Goal: Transaction & Acquisition: Subscribe to service/newsletter

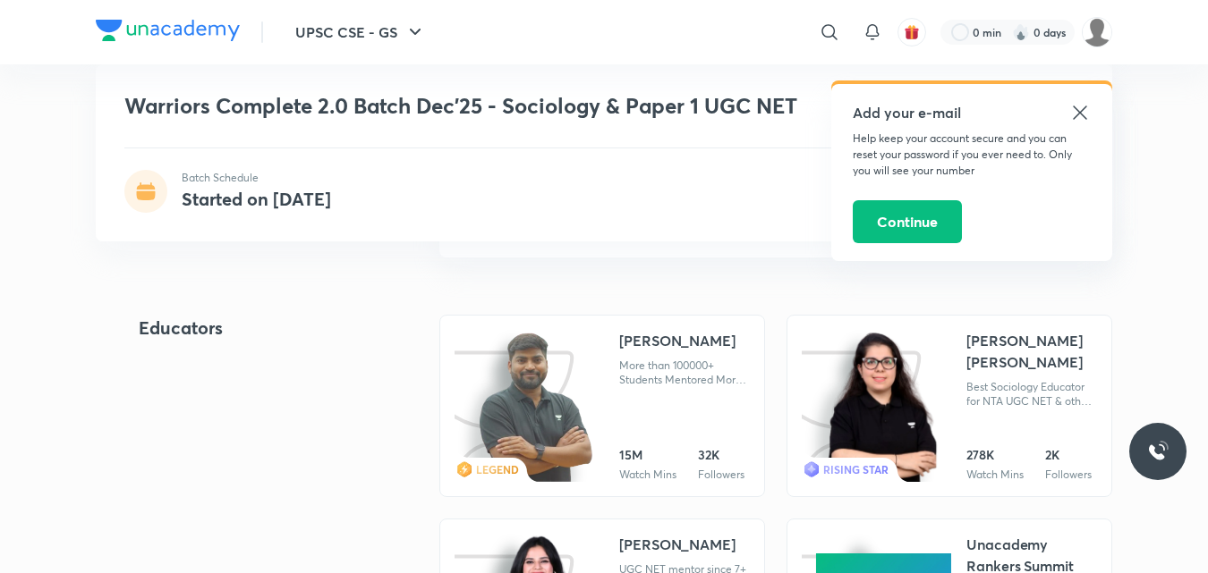
click at [978, 357] on div "[PERSON_NAME] [PERSON_NAME]" at bounding box center [1031, 351] width 131 height 43
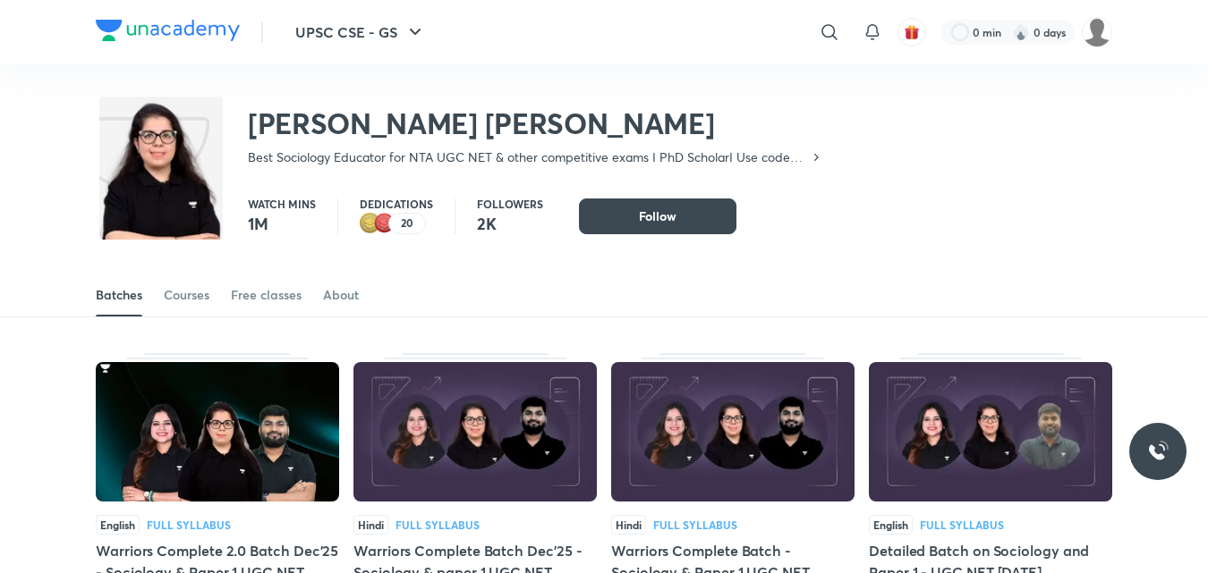
click at [453, 307] on div "Batches Courses Free classes About" at bounding box center [604, 295] width 1016 height 43
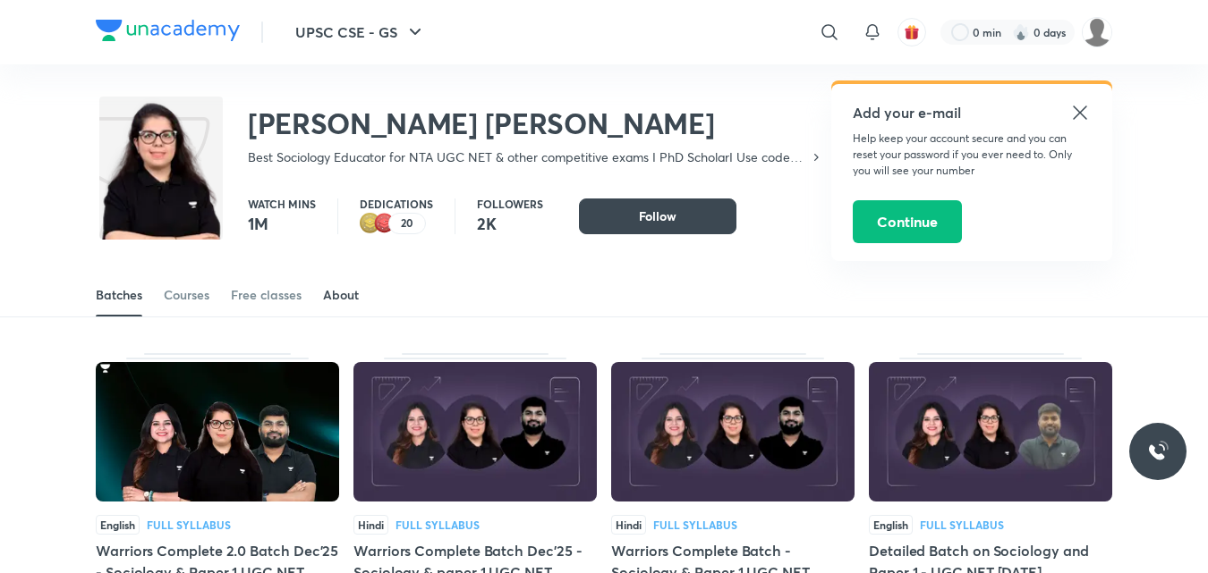
click at [345, 297] on div "About" at bounding box center [341, 295] width 36 height 18
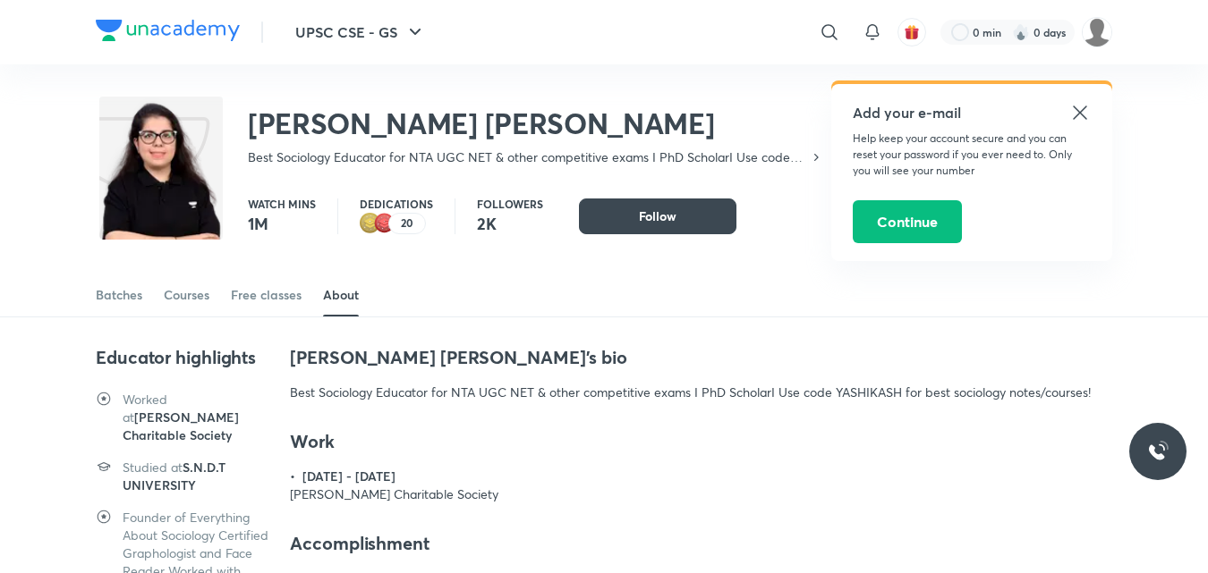
click at [1085, 108] on icon at bounding box center [1079, 112] width 13 height 13
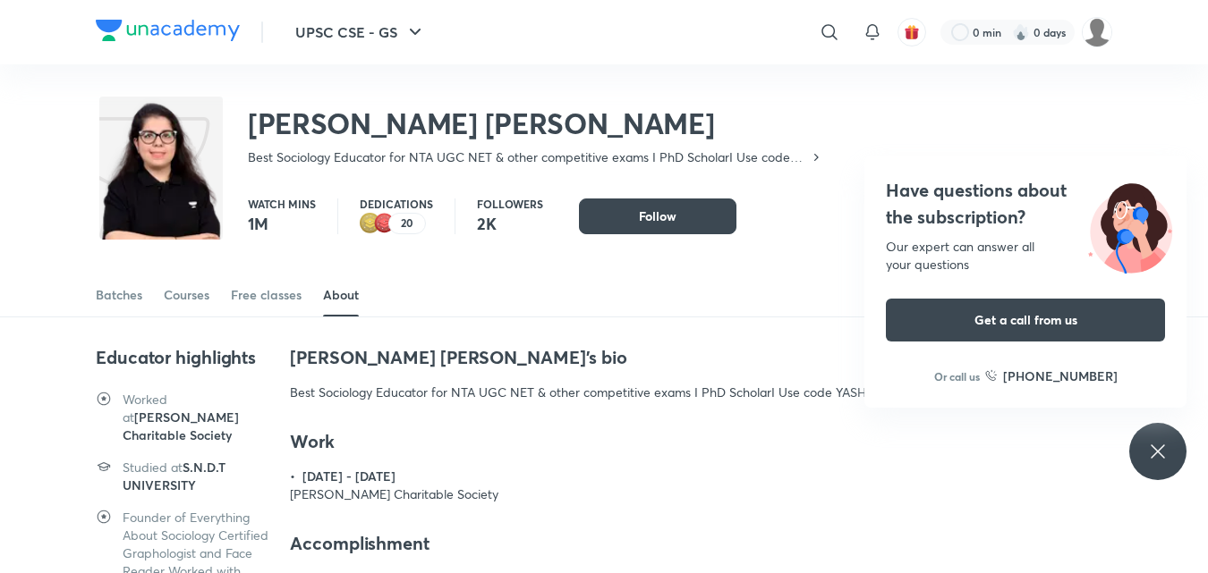
click at [1160, 449] on icon at bounding box center [1156, 451] width 13 height 13
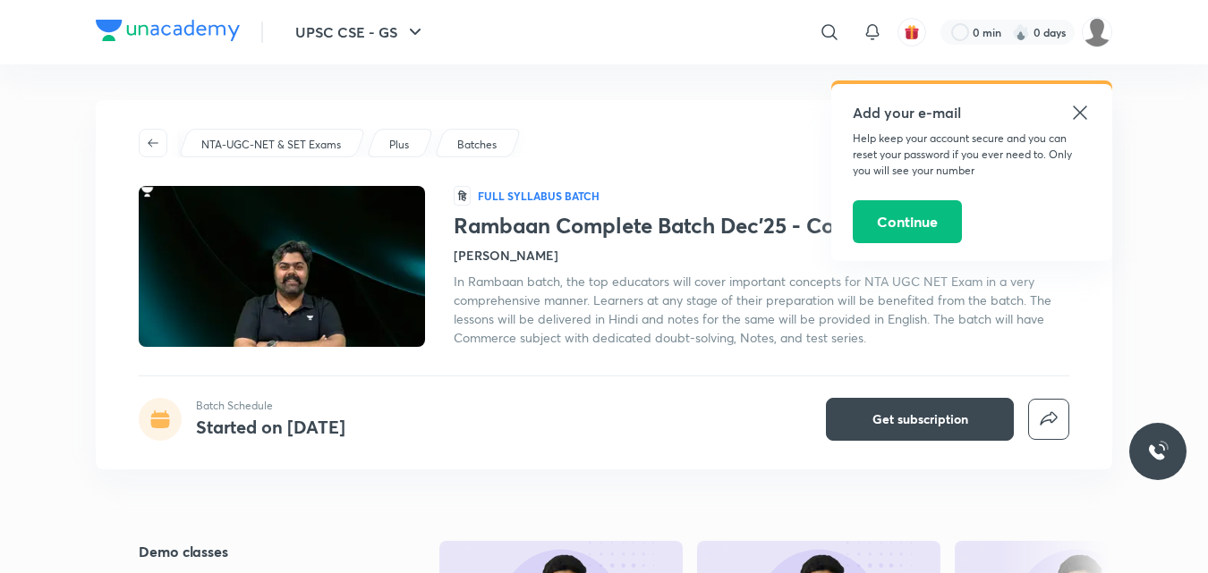
click at [1077, 112] on icon at bounding box center [1079, 112] width 21 height 21
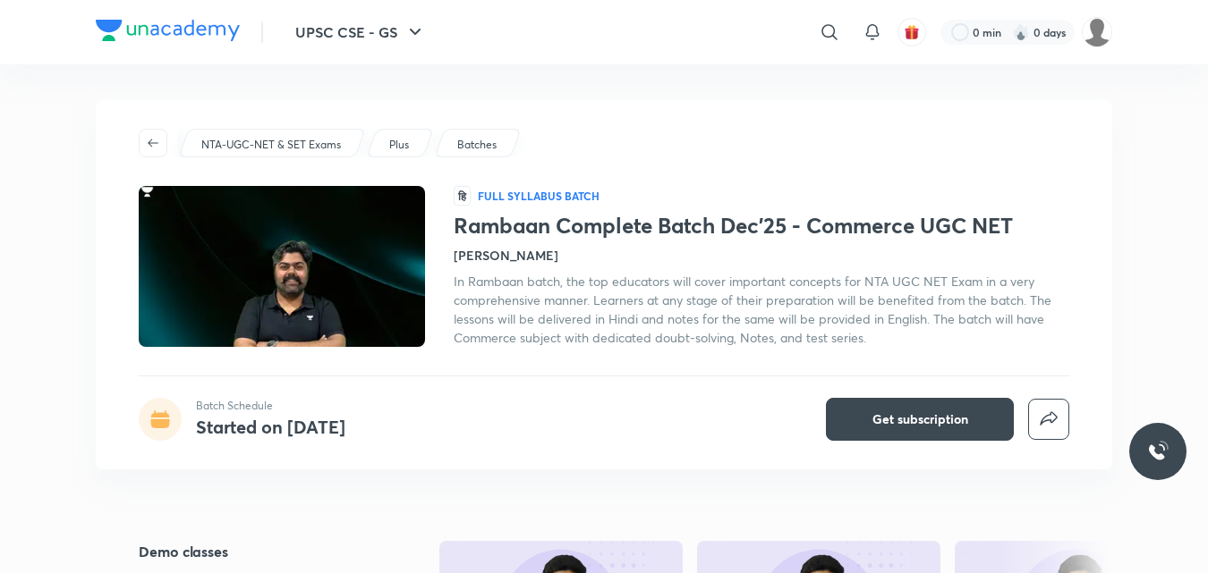
click at [475, 259] on h4 "Raghav Wadhwa" at bounding box center [506, 255] width 105 height 19
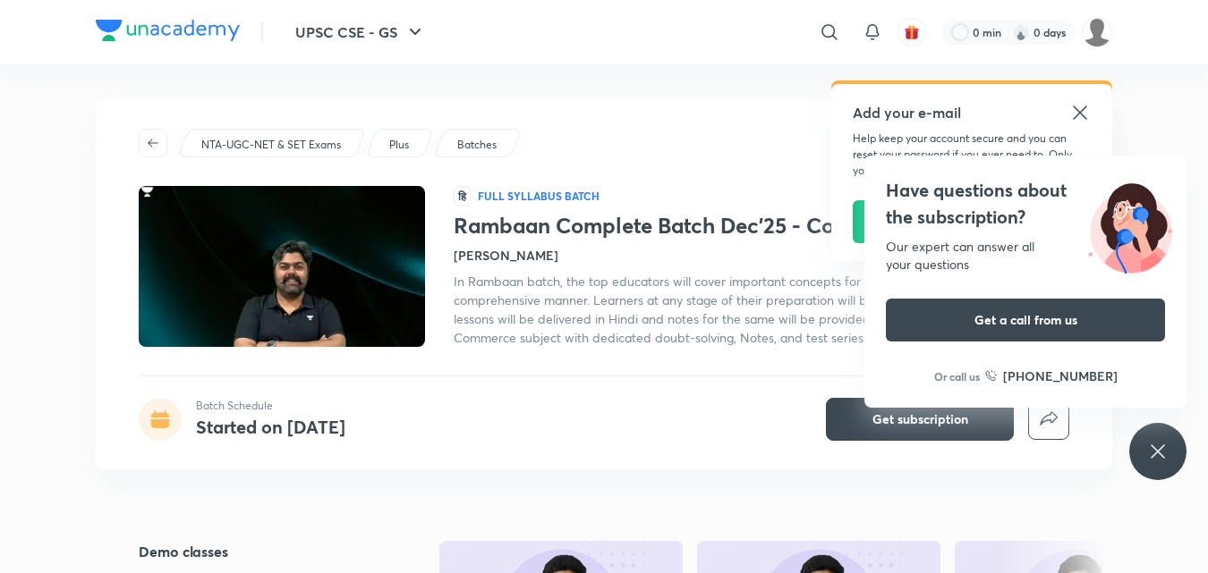
click at [1158, 451] on icon at bounding box center [1156, 451] width 13 height 13
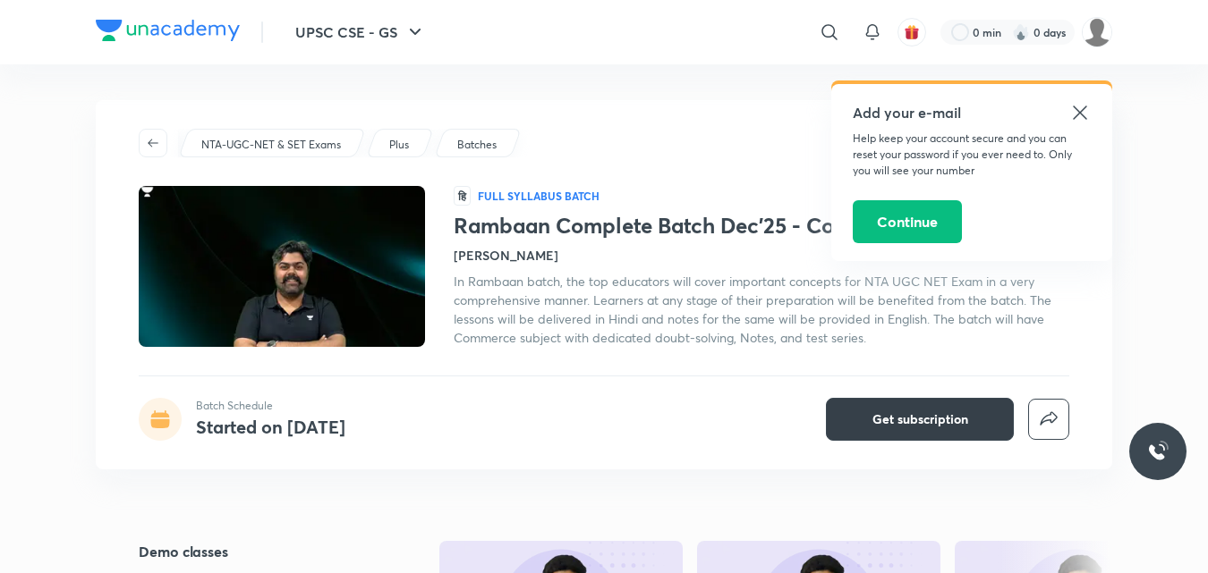
drag, startPoint x: 869, startPoint y: 416, endPoint x: 853, endPoint y: 428, distance: 19.1
click at [854, 425] on button "Get subscription" at bounding box center [920, 419] width 188 height 43
